Goal: Find specific page/section: Find specific page/section

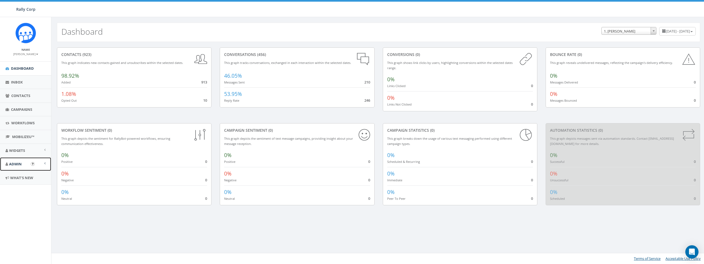
click at [22, 165] on link "Admin" at bounding box center [25, 163] width 51 height 13
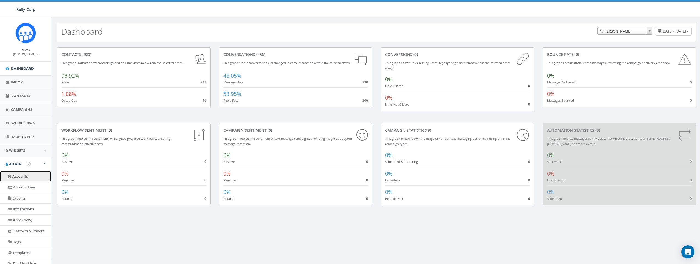
click at [23, 178] on link "Accounts" at bounding box center [25, 176] width 51 height 11
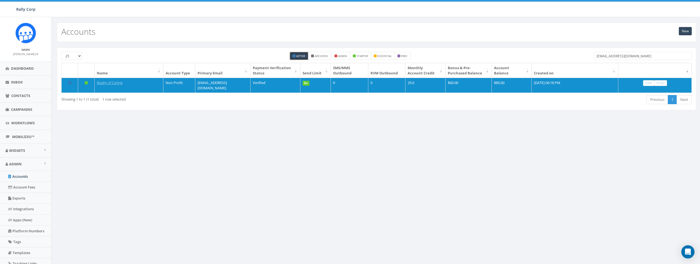
click at [641, 56] on input "sasha@realmofcaring.org" at bounding box center [643, 56] width 98 height 8
paste input "donations@kinshipmke"
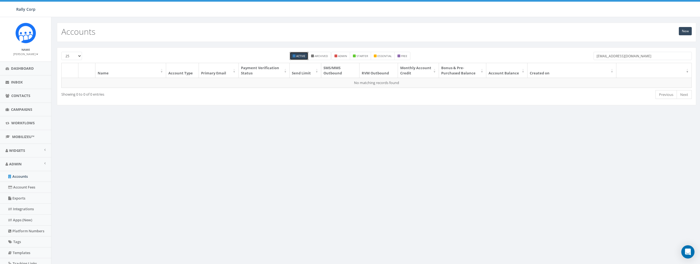
click at [663, 55] on input "donations@kinshipmke.org" at bounding box center [643, 56] width 98 height 8
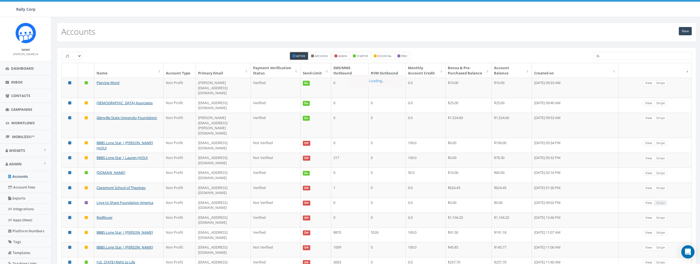
type input "I"
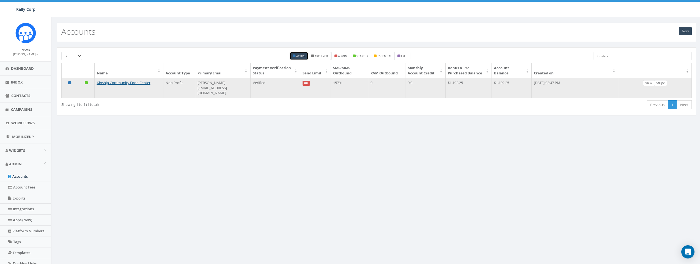
type input "KInship"
click at [647, 84] on link "View" at bounding box center [648, 83] width 11 height 6
